Goal: Task Accomplishment & Management: Manage account settings

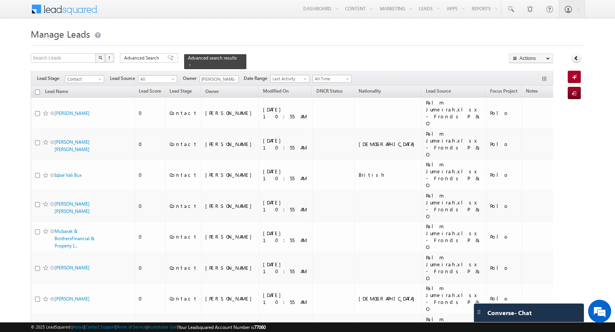
click at [37, 92] on input "checkbox" at bounding box center [37, 92] width 5 height 5
checkbox input "true"
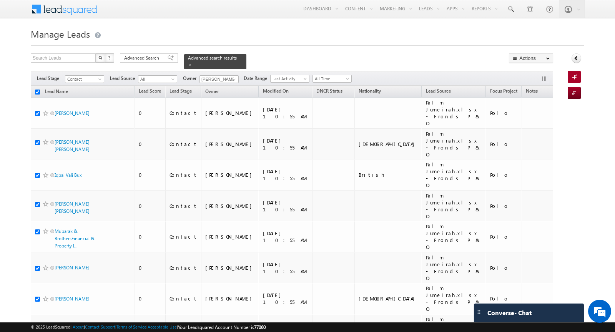
checkbox input "true"
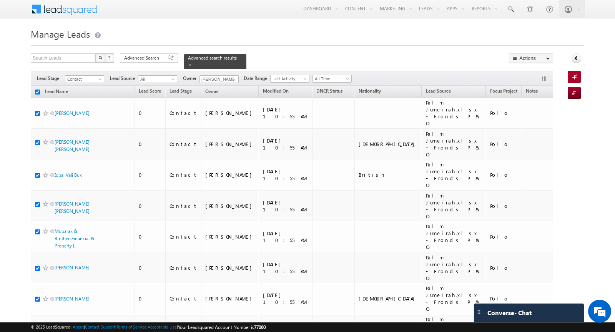
checkbox input "true"
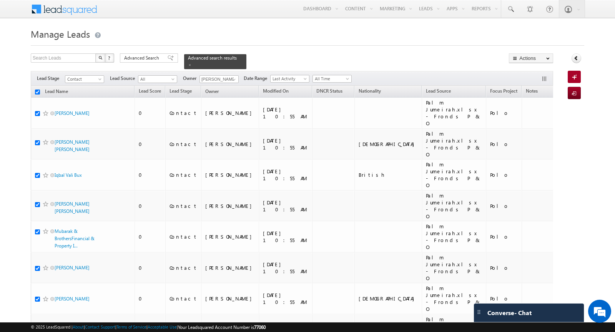
checkbox input "true"
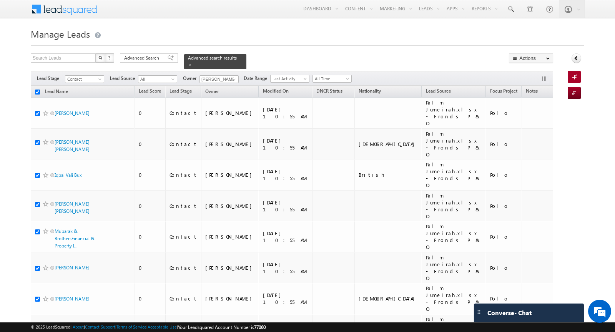
checkbox input "true"
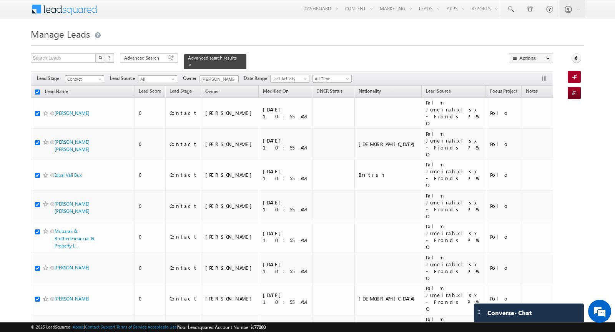
checkbox input "true"
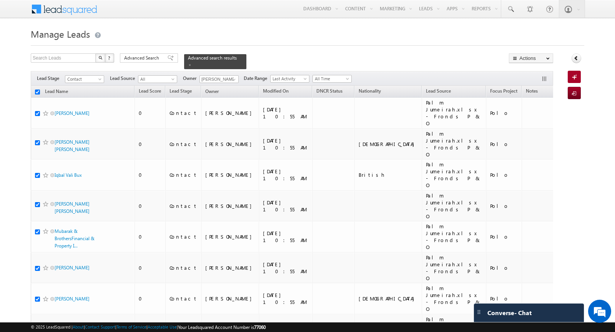
checkbox input "true"
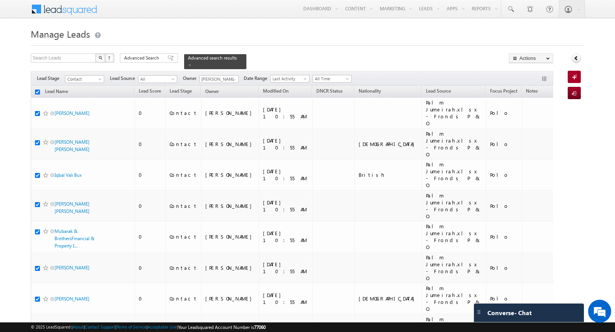
checkbox input "true"
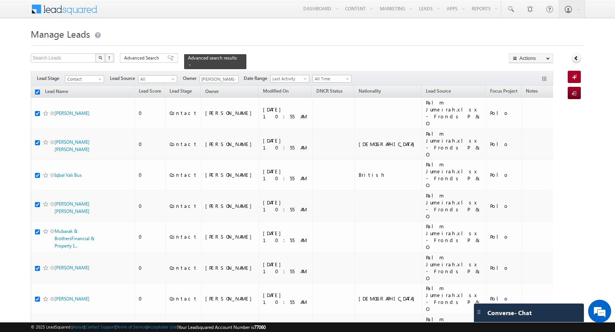
checkbox input "true"
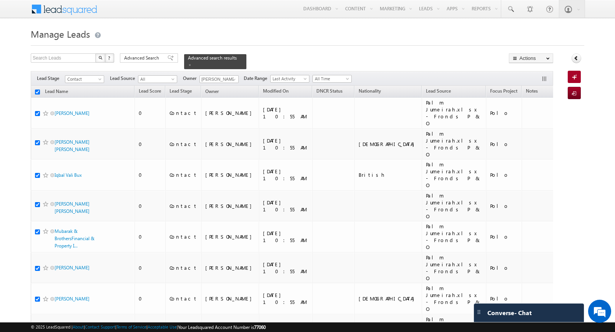
checkbox input "true"
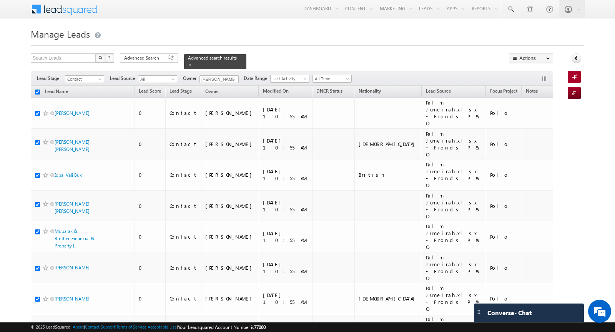
checkbox input "true"
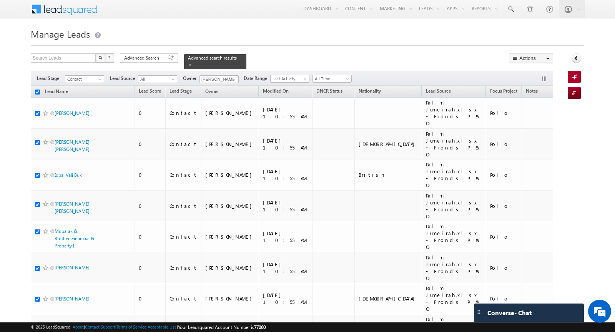
checkbox input "true"
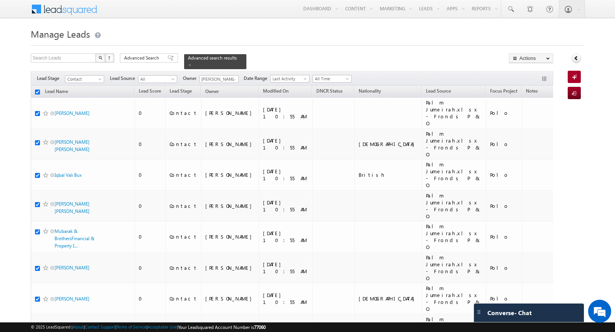
checkbox input "true"
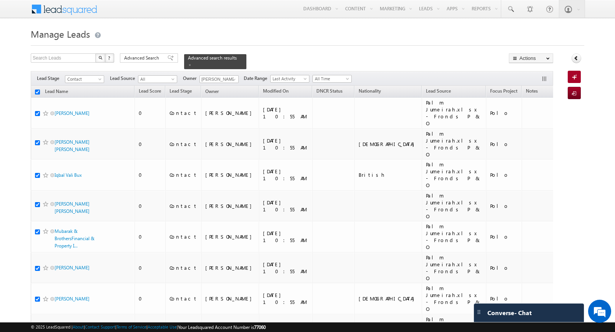
checkbox input "true"
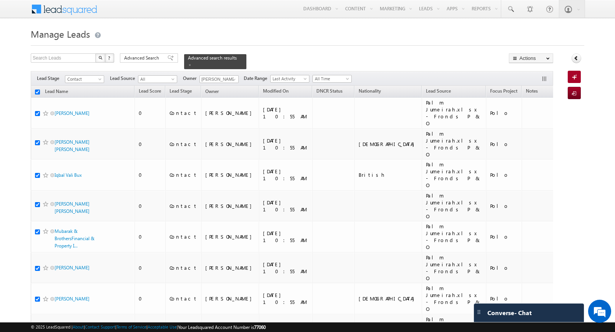
checkbox input "true"
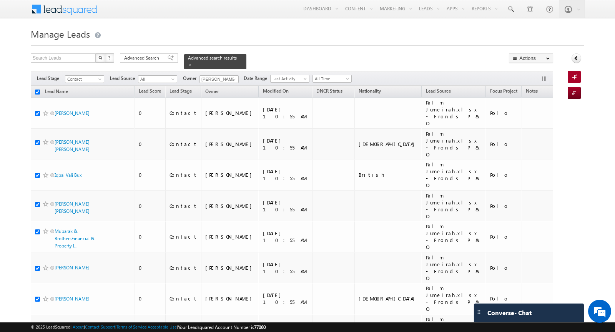
checkbox input "true"
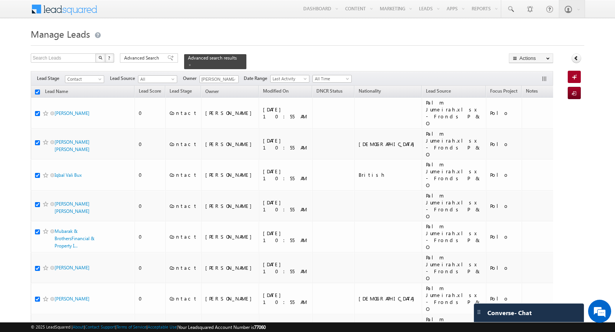
checkbox input "true"
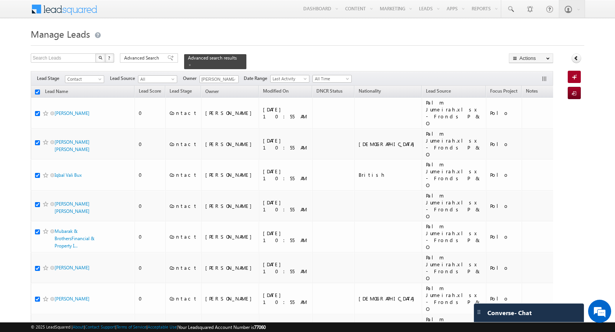
checkbox input "true"
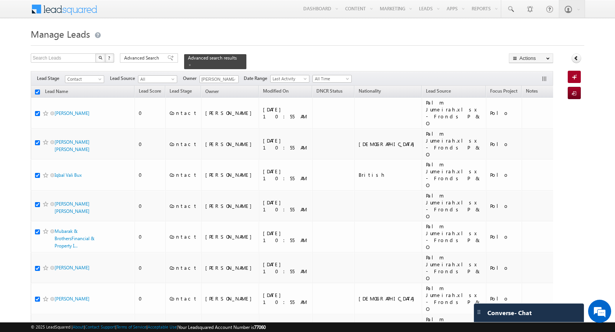
checkbox input "true"
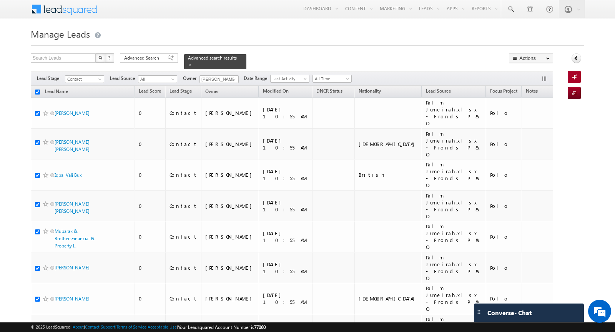
checkbox input "true"
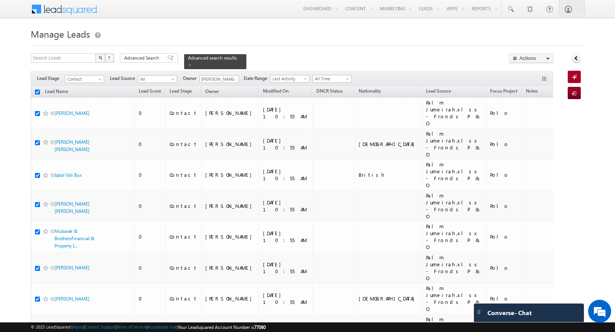
checkbox input "true"
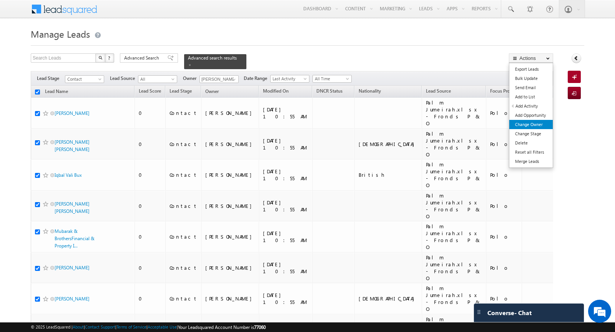
click at [533, 122] on link "Change Owner" at bounding box center [531, 124] width 43 height 9
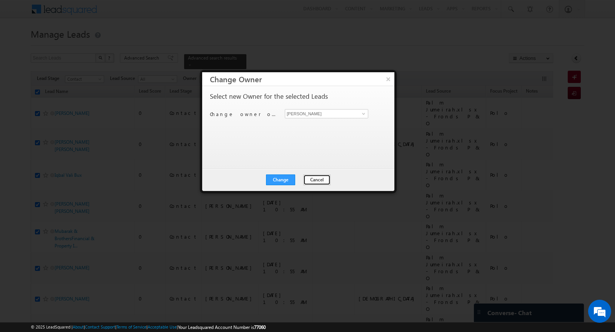
click at [320, 181] on button "Cancel" at bounding box center [316, 180] width 27 height 11
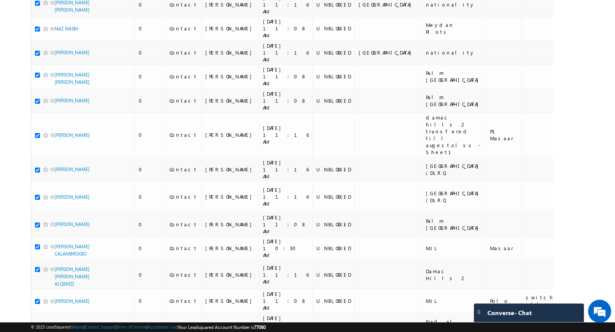
scroll to position [2447, 0]
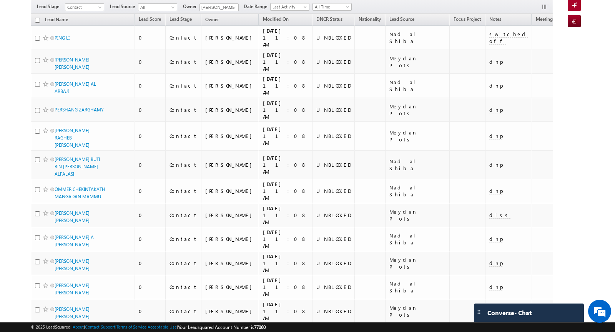
scroll to position [0, 0]
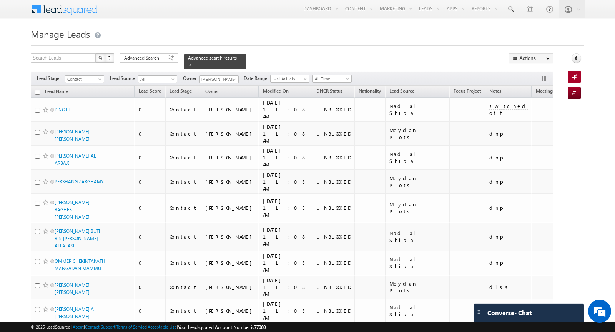
click at [37, 90] on input "checkbox" at bounding box center [37, 92] width 5 height 5
checkbox input "true"
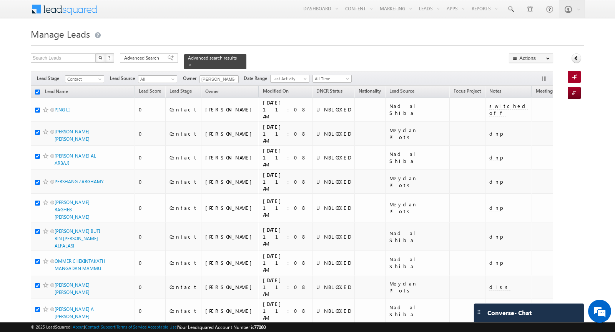
checkbox input "true"
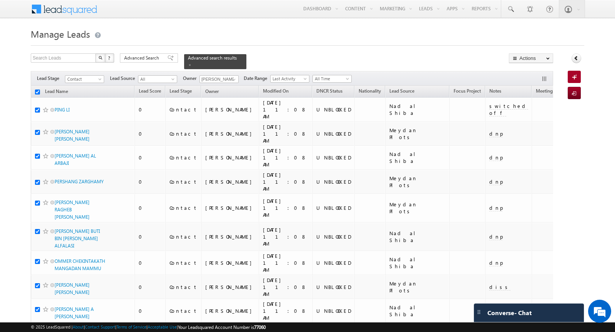
checkbox input "true"
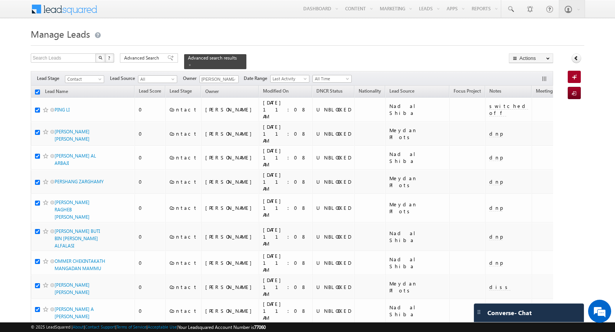
checkbox input "true"
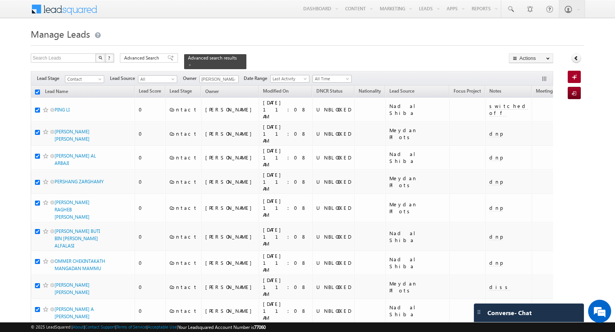
checkbox input "true"
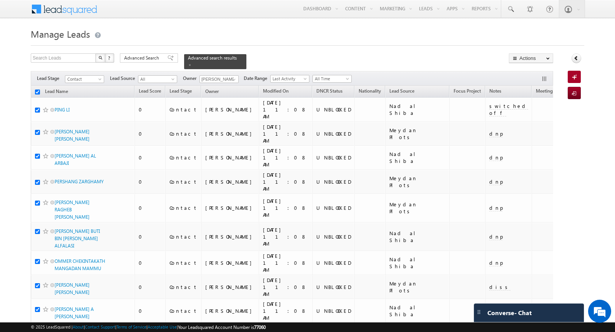
checkbox input "true"
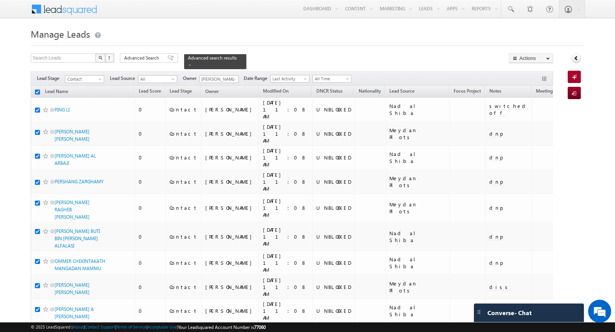
checkbox input "true"
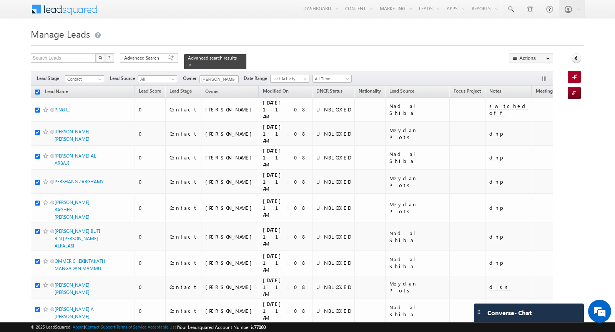
checkbox input "true"
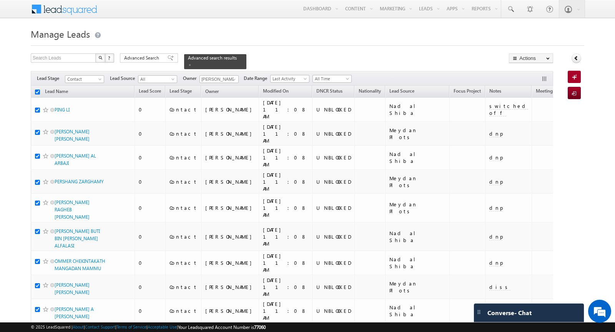
checkbox input "true"
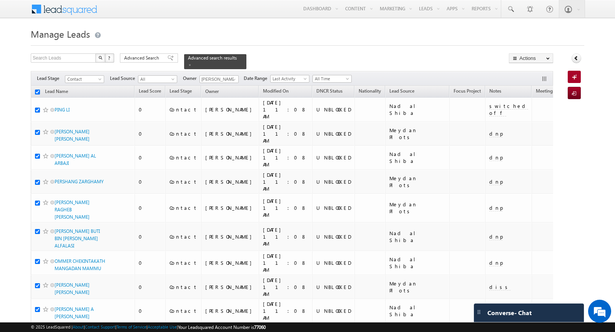
checkbox input "true"
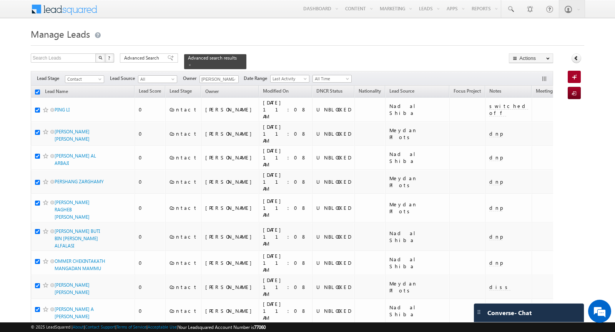
checkbox input "true"
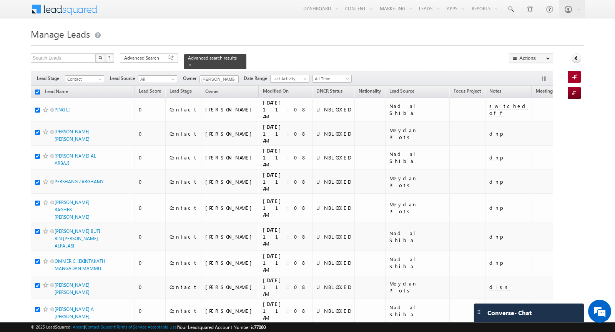
checkbox input "true"
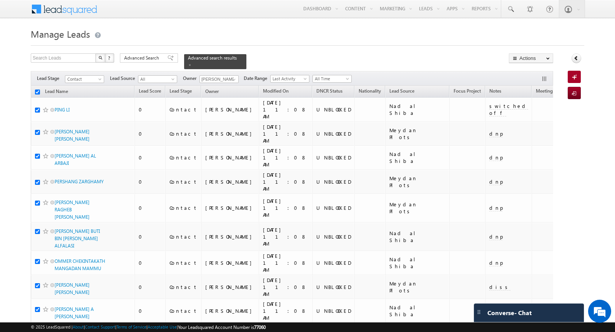
checkbox input "true"
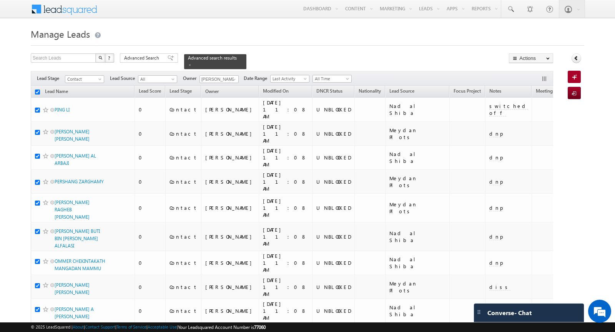
checkbox input "true"
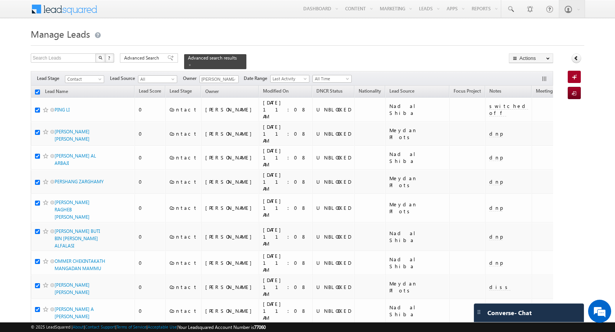
checkbox input "true"
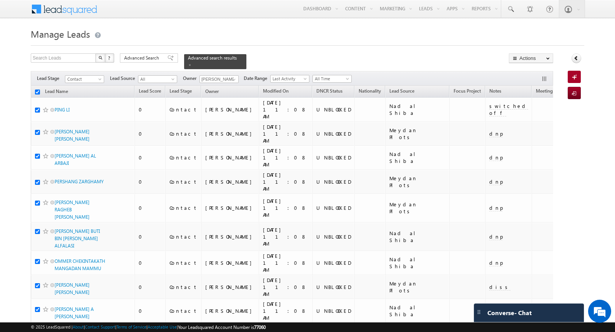
checkbox input "true"
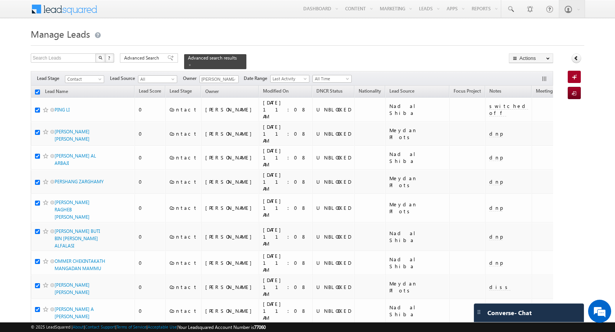
checkbox input "true"
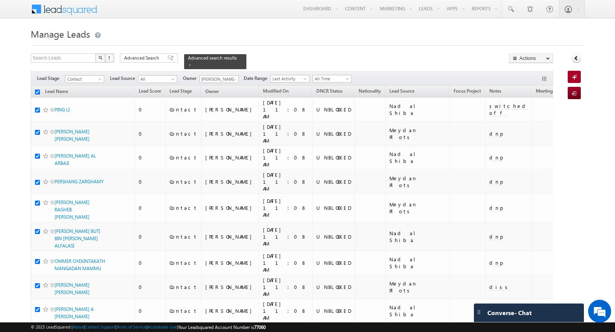
checkbox input "true"
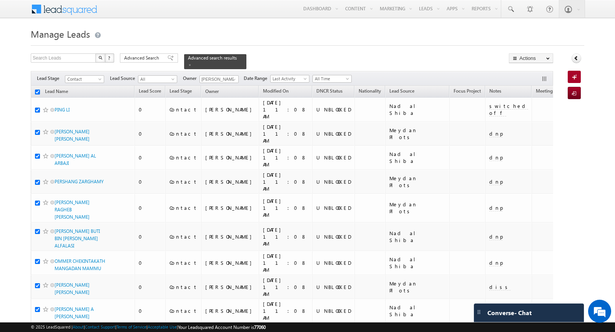
checkbox input "true"
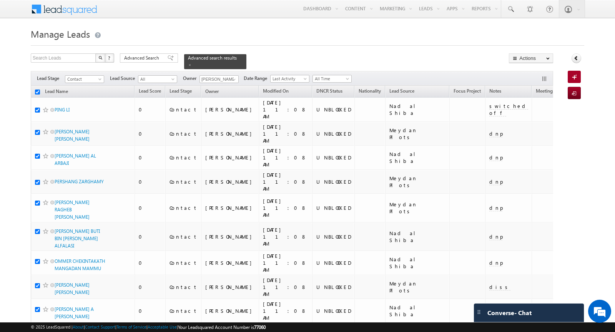
checkbox input "true"
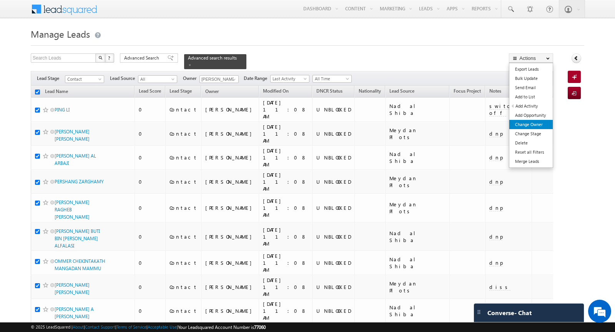
click at [528, 123] on link "Change Owner" at bounding box center [531, 124] width 43 height 9
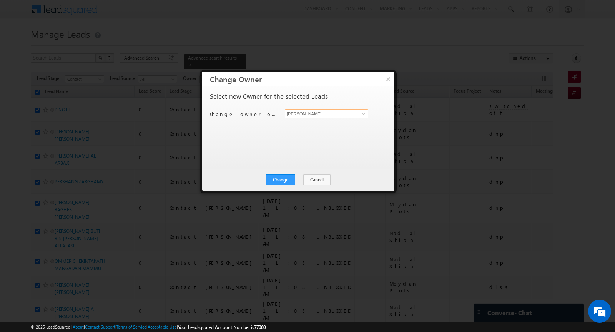
click at [342, 115] on input "[PERSON_NAME]" at bounding box center [326, 113] width 83 height 9
click at [330, 124] on link "[PERSON_NAME] Asmita Katkoria [EMAIL_ADDRESS][PERSON_NAME][DOMAIN_NAME]" at bounding box center [326, 125] width 83 height 15
click at [282, 178] on button "Change" at bounding box center [280, 180] width 29 height 11
click at [298, 179] on button "Close" at bounding box center [299, 180] width 25 height 11
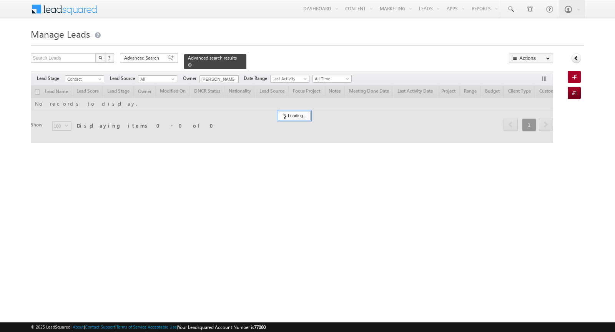
click at [188, 65] on span at bounding box center [190, 65] width 4 height 4
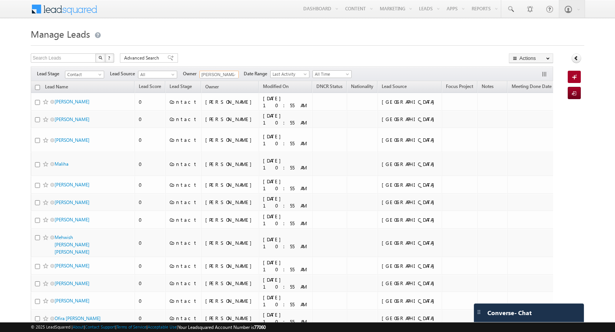
click at [220, 74] on input "[PERSON_NAME]" at bounding box center [219, 75] width 39 height 8
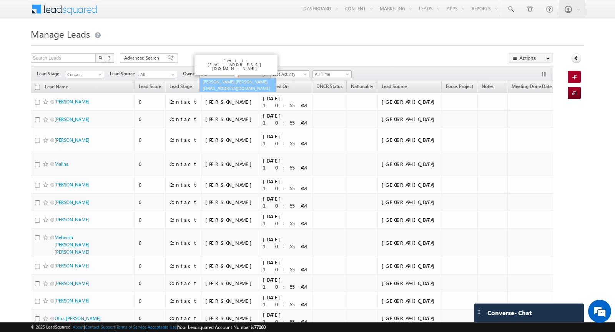
click at [223, 80] on link "[PERSON_NAME] Asmita Katkoria [EMAIL_ADDRESS][PERSON_NAME][DOMAIN_NAME]" at bounding box center [238, 85] width 77 height 15
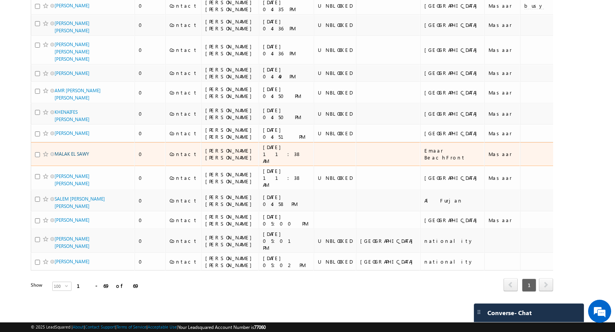
type input "[PERSON_NAME] [PERSON_NAME]"
click at [77, 151] on link "MALAK EL SAWY" at bounding box center [72, 154] width 35 height 6
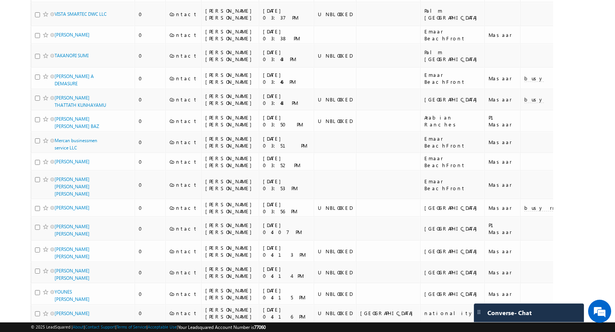
scroll to position [850, 0]
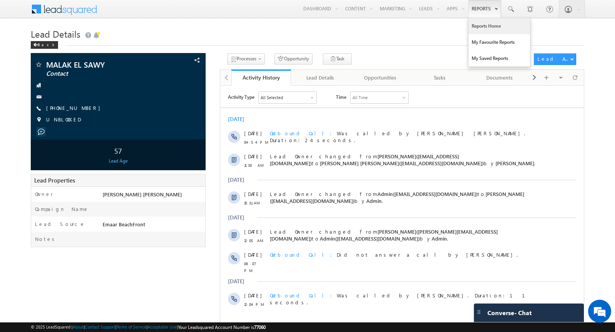
click at [486, 28] on link "Reports Home" at bounding box center [500, 26] width 62 height 16
